Goal: Transaction & Acquisition: Purchase product/service

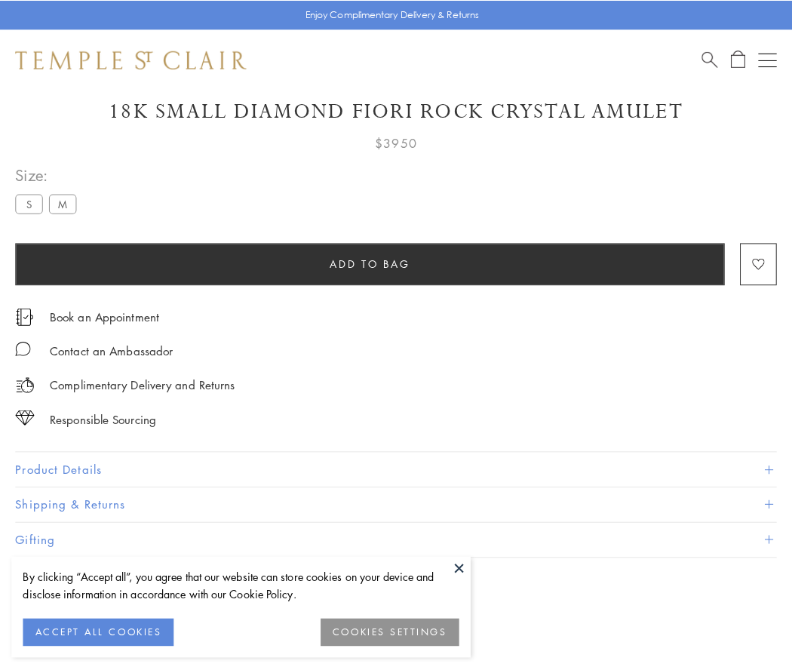
scroll to position [75, 0]
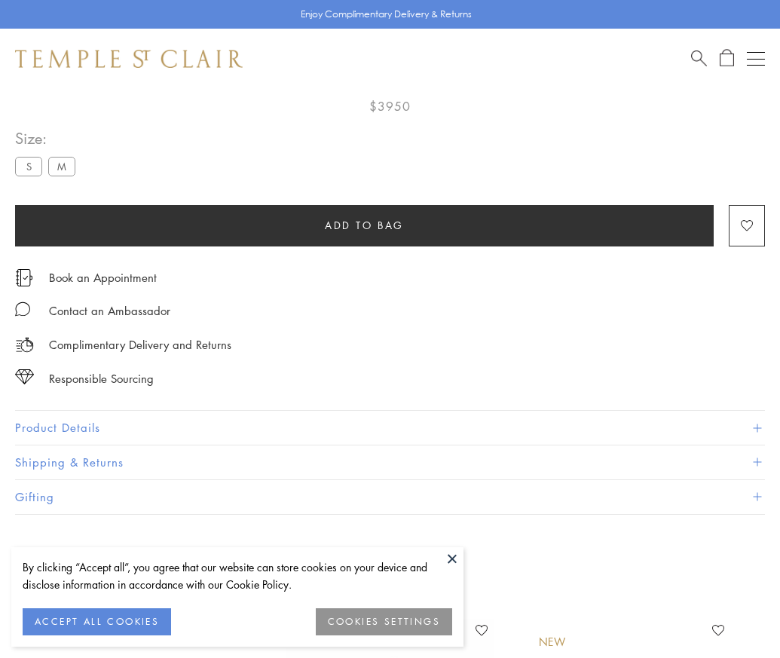
click at [364, 225] on span "Add to bag" at bounding box center [364, 225] width 79 height 17
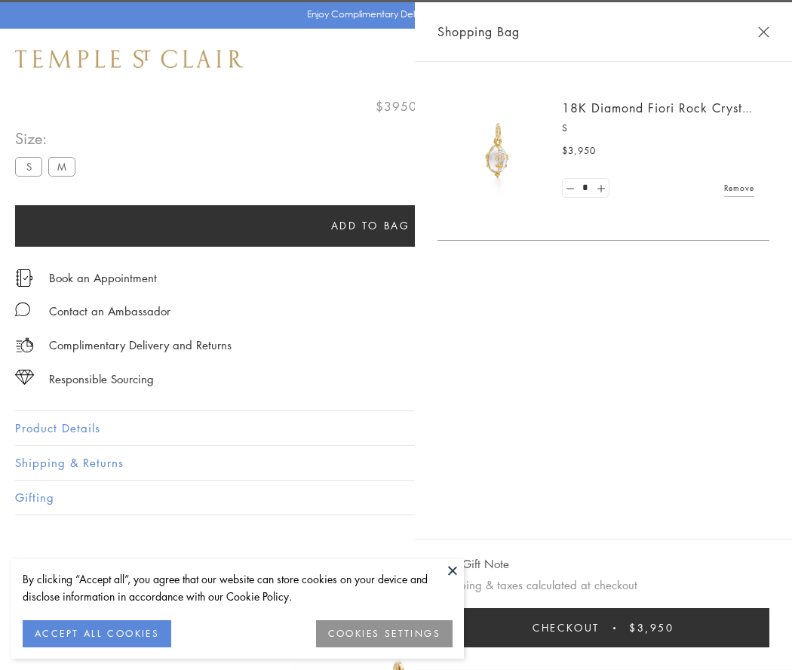
click at [599, 627] on span "Checkout" at bounding box center [565, 627] width 67 height 17
